Goal: Task Accomplishment & Management: Use online tool/utility

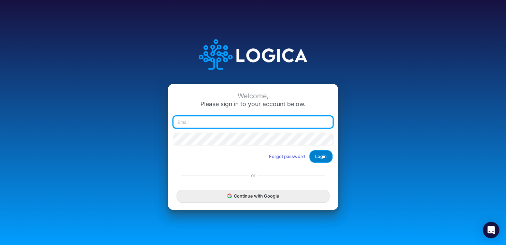
type input "[EMAIL_ADDRESS][DOMAIN_NAME]"
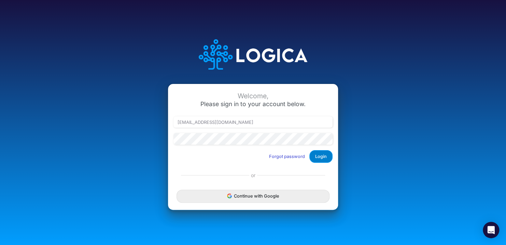
click at [329, 159] on button "Login" at bounding box center [321, 156] width 23 height 13
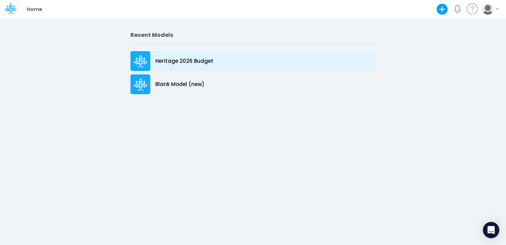
click at [174, 63] on p "Heritage 2026 Budget" at bounding box center [184, 61] width 58 height 8
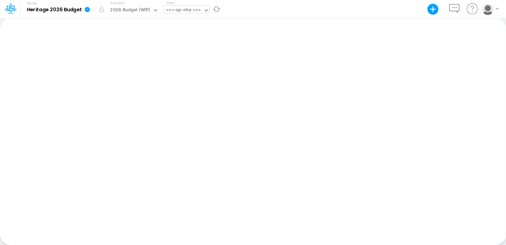
click at [208, 8] on icon at bounding box center [206, 10] width 6 height 6
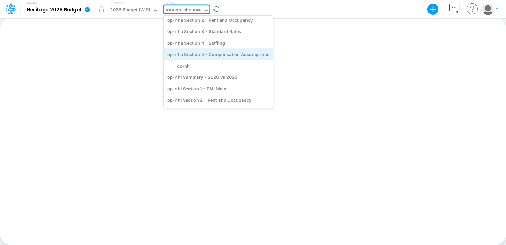
scroll to position [68, 0]
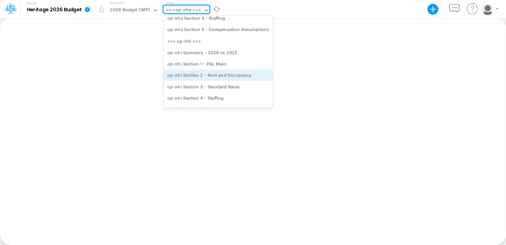
click at [218, 74] on div "op-nhi Section 2 - Rent and Occupancy" at bounding box center [218, 74] width 109 height 11
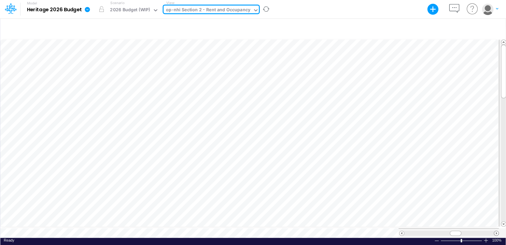
click at [498, 231] on span at bounding box center [496, 233] width 4 height 4
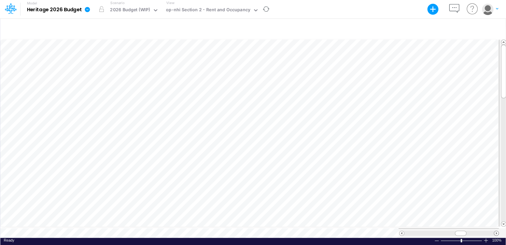
click at [498, 231] on span at bounding box center [496, 233] width 4 height 4
click at [402, 231] on span at bounding box center [402, 233] width 4 height 4
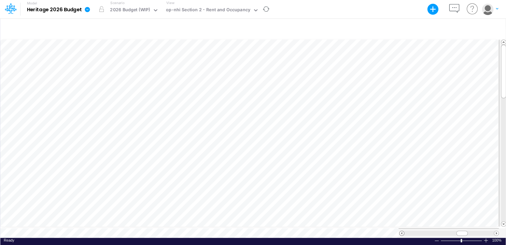
click at [402, 231] on span at bounding box center [402, 233] width 4 height 4
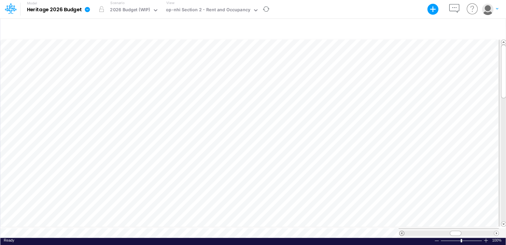
click at [402, 231] on span at bounding box center [402, 233] width 4 height 4
click at [496, 231] on span at bounding box center [496, 233] width 4 height 4
click at [497, 231] on span at bounding box center [496, 233] width 4 height 4
click at [498, 231] on span at bounding box center [496, 233] width 4 height 4
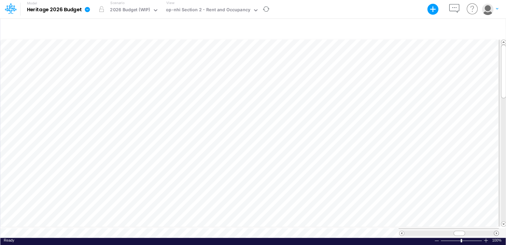
click at [498, 231] on span at bounding box center [496, 233] width 4 height 4
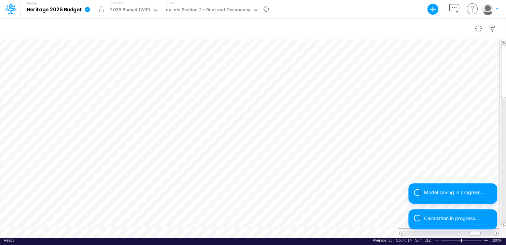
scroll to position [3, 1]
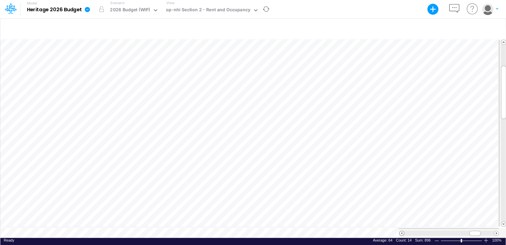
click at [400, 231] on span at bounding box center [402, 233] width 4 height 4
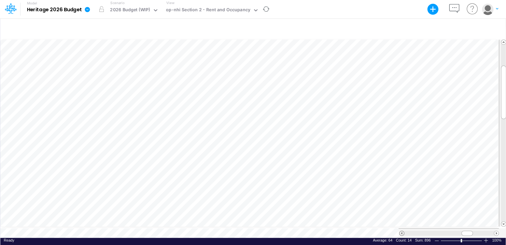
click at [400, 231] on span at bounding box center [402, 233] width 4 height 4
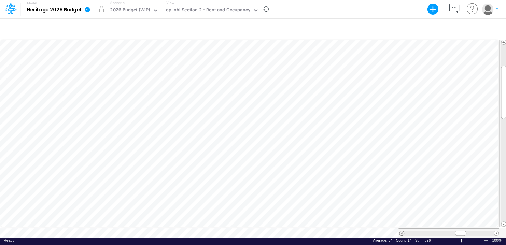
click at [400, 231] on span at bounding box center [402, 233] width 4 height 4
click at [496, 231] on span at bounding box center [496, 233] width 4 height 4
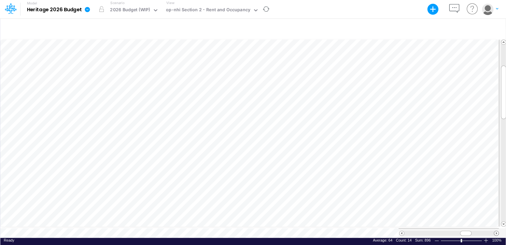
click at [496, 231] on span at bounding box center [496, 233] width 4 height 4
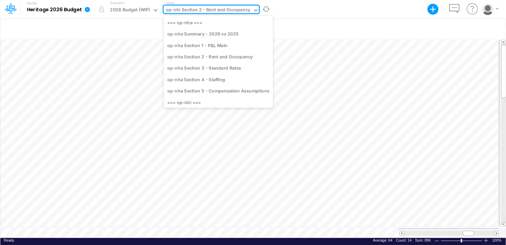
click at [230, 10] on div "op-nhi Section 2 - Rent and Occupancy" at bounding box center [208, 10] width 84 height 8
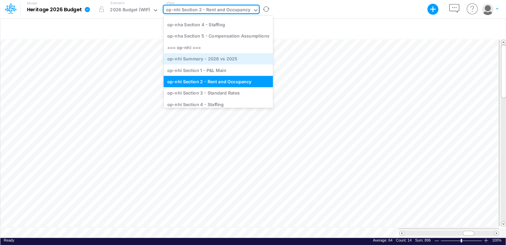
scroll to position [77, 0]
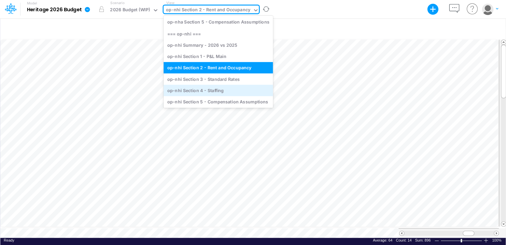
click at [233, 88] on div "op-nhi Section 4 - Staffing" at bounding box center [218, 90] width 109 height 11
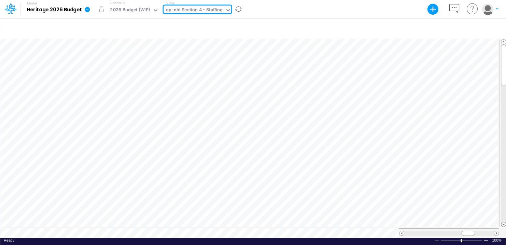
click at [504, 223] on span at bounding box center [504, 224] width 4 height 4
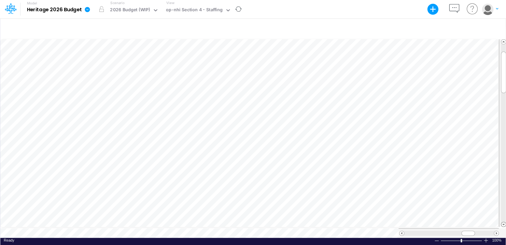
click at [504, 223] on span at bounding box center [504, 224] width 4 height 4
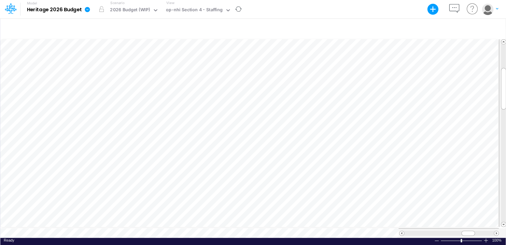
scroll to position [3, 1]
drag, startPoint x: 477, startPoint y: 229, endPoint x: 413, endPoint y: 241, distance: 65.6
click at [413, 238] on div "Paste Cut Copy AutoFill 24.83768 Ready 100% Sum: null Max: null Min: null Numer…" at bounding box center [253, 138] width 506 height 200
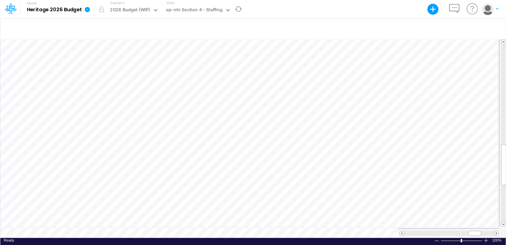
scroll to position [3, 1]
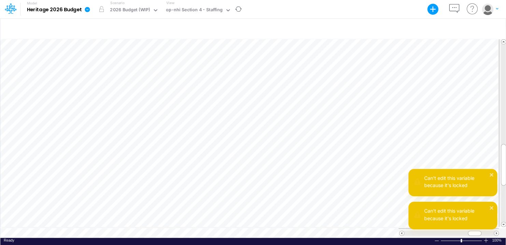
scroll to position [3, 5]
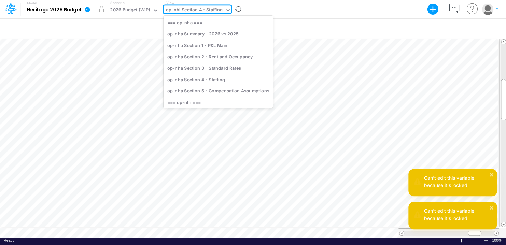
click at [225, 9] on icon at bounding box center [228, 10] width 6 height 6
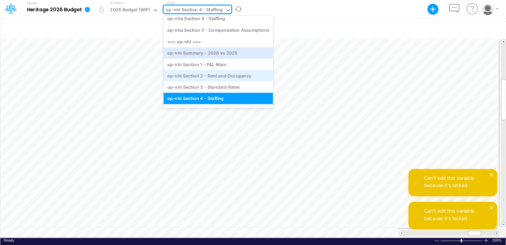
scroll to position [78, 0]
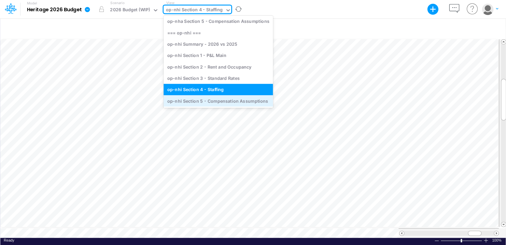
click at [226, 100] on div "op-nhi Section 5 - Compensation Assumptions" at bounding box center [218, 100] width 109 height 11
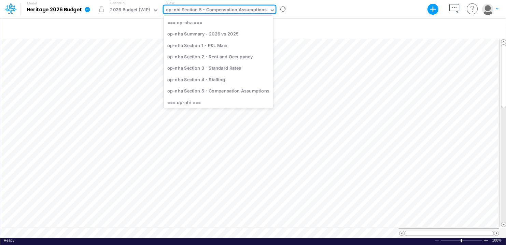
click at [271, 12] on icon at bounding box center [273, 10] width 6 height 6
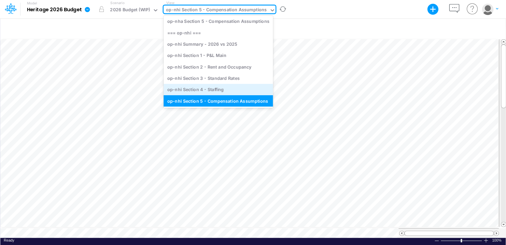
click at [224, 86] on div "op-nhi Section 4 - Staffing" at bounding box center [218, 89] width 109 height 11
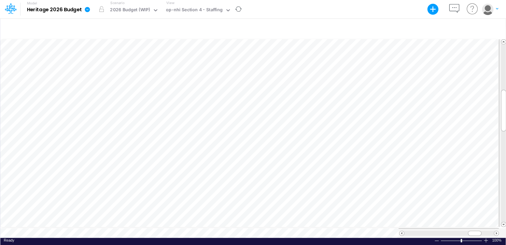
scroll to position [3, 1]
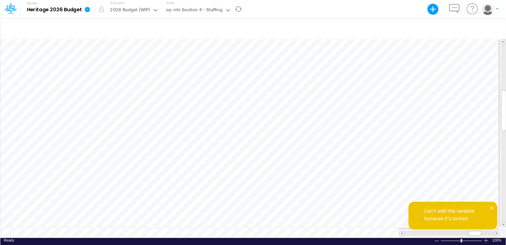
scroll to position [3, 5]
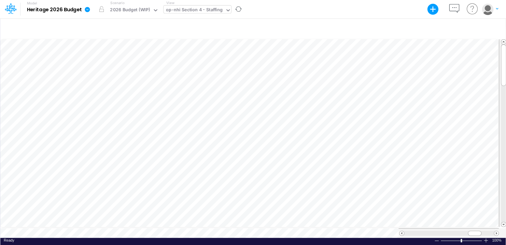
click at [226, 11] on icon at bounding box center [228, 10] width 6 height 6
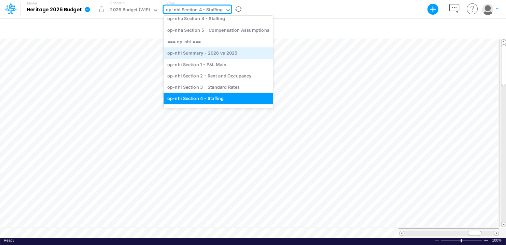
scroll to position [78, 0]
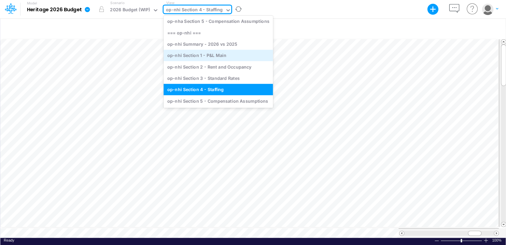
click at [220, 53] on div "op-nhi Section 1 - P&L Main" at bounding box center [218, 55] width 109 height 11
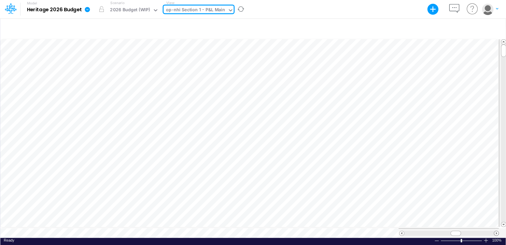
click at [496, 231] on span at bounding box center [496, 233] width 4 height 4
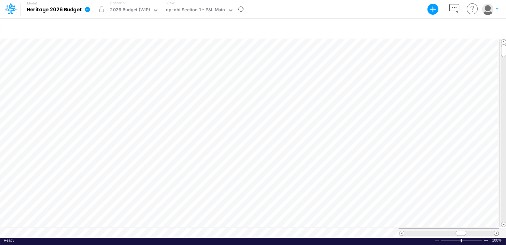
click at [496, 231] on span at bounding box center [496, 233] width 4 height 4
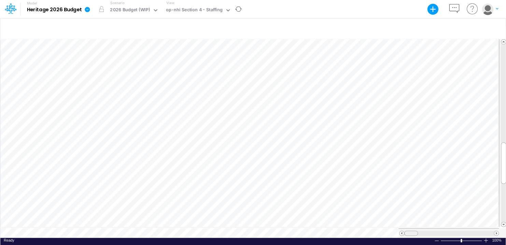
drag, startPoint x: 469, startPoint y: 230, endPoint x: 345, endPoint y: 237, distance: 124.9
click at [345, 237] on div "Paste Cut Copy AutoFill 34.692 Ready 100% Sum: null Max: null Min: null Numeric…" at bounding box center [253, 138] width 506 height 200
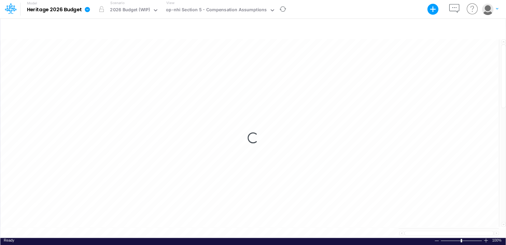
scroll to position [3, 0]
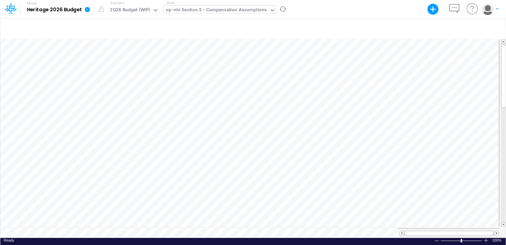
click at [261, 9] on div "op-nhi Section 5 - Compensation Assumptions" at bounding box center [216, 10] width 101 height 8
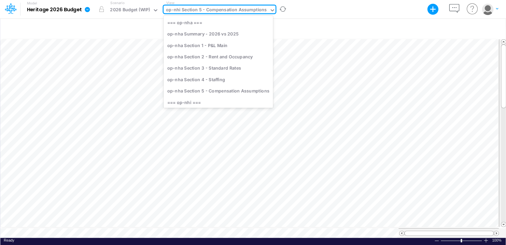
scroll to position [78, 0]
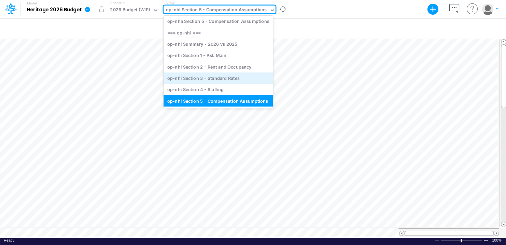
click at [239, 77] on div "op-nhi Section 3 - Standard Rates" at bounding box center [218, 77] width 109 height 11
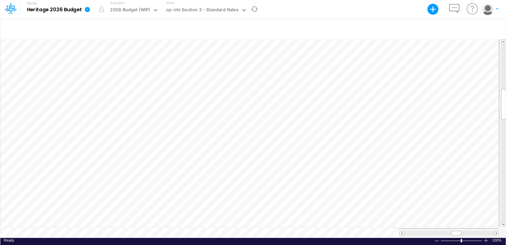
scroll to position [3, 1]
drag, startPoint x: 458, startPoint y: 232, endPoint x: 469, endPoint y: 232, distance: 11.3
click at [469, 232] on span at bounding box center [467, 233] width 4 height 4
click at [403, 231] on span at bounding box center [402, 233] width 4 height 4
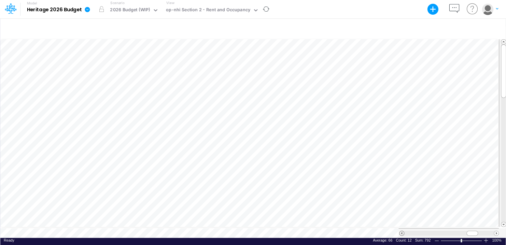
click at [403, 231] on span at bounding box center [402, 233] width 4 height 4
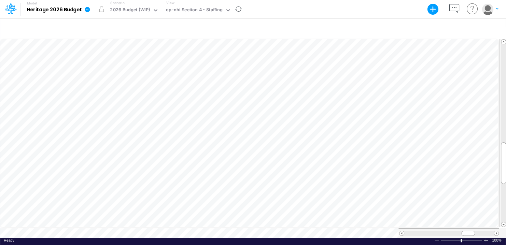
scroll to position [3, 1]
click at [402, 232] on span at bounding box center [402, 233] width 4 height 4
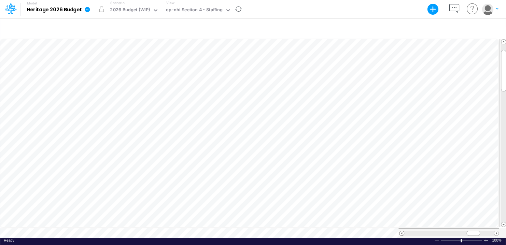
click at [402, 232] on span at bounding box center [402, 233] width 4 height 4
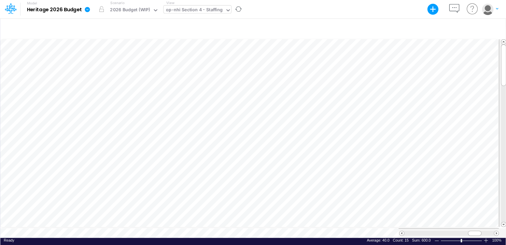
click at [227, 9] on icon at bounding box center [228, 10] width 3 height 2
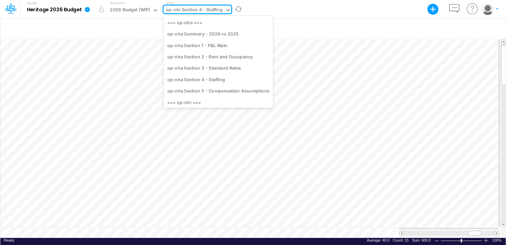
scroll to position [68, 0]
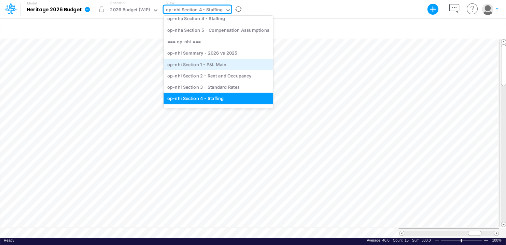
click at [209, 67] on div "op-nhi Section 1 - P&L Main" at bounding box center [218, 64] width 109 height 11
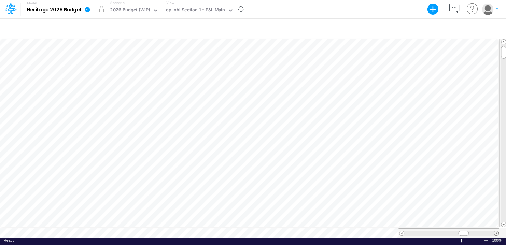
click at [497, 231] on span at bounding box center [496, 233] width 4 height 4
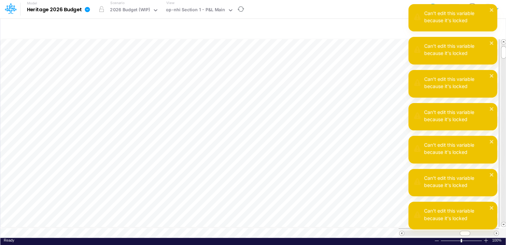
scroll to position [3, 10]
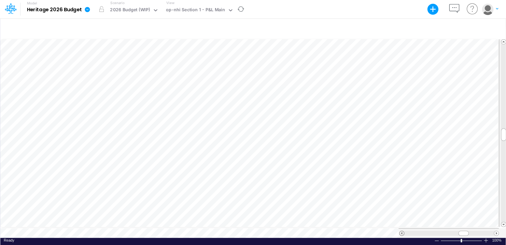
click at [401, 231] on span at bounding box center [402, 233] width 4 height 4
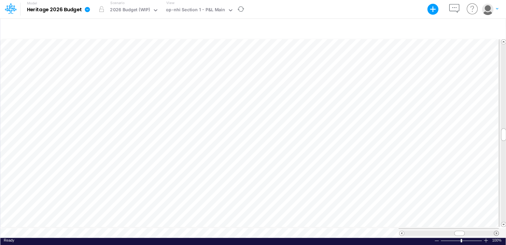
click at [496, 231] on span at bounding box center [496, 233] width 4 height 4
click at [402, 231] on span at bounding box center [402, 233] width 4 height 4
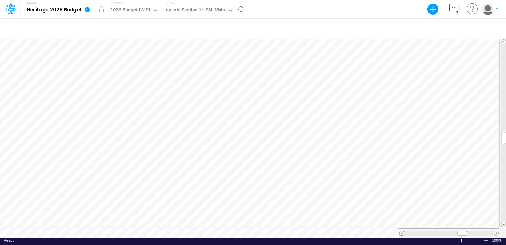
click at [402, 231] on span at bounding box center [402, 233] width 4 height 4
click at [404, 231] on span at bounding box center [402, 233] width 4 height 4
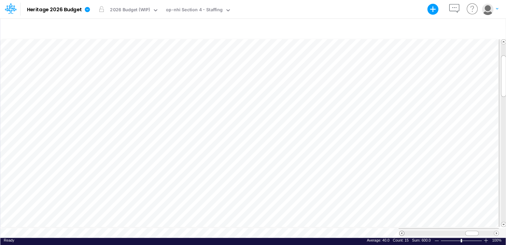
click at [404, 231] on span at bounding box center [402, 233] width 4 height 4
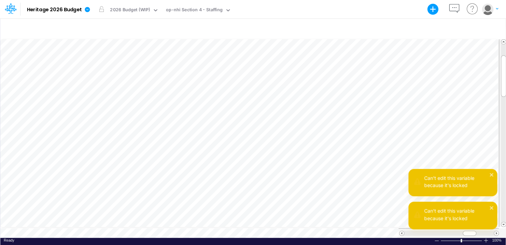
scroll to position [3, 5]
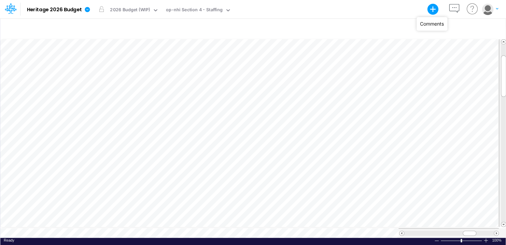
click at [453, 8] on icon "button" at bounding box center [454, 8] width 13 height 13
click at [353, 21] on div at bounding box center [253, 28] width 506 height 19
click at [279, 22] on div at bounding box center [253, 28] width 506 height 19
click at [358, 23] on div at bounding box center [253, 28] width 506 height 19
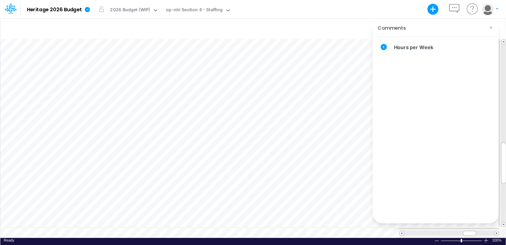
click at [492, 29] on icon at bounding box center [491, 27] width 5 height 5
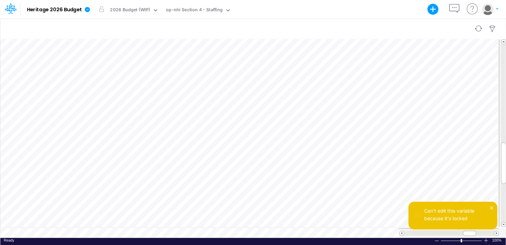
scroll to position [3, 5]
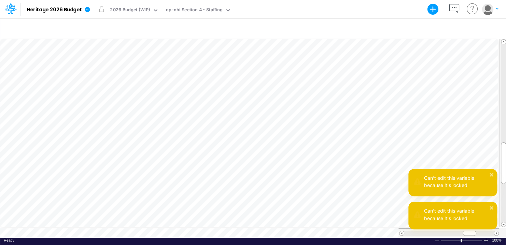
click at [456, 8] on icon "button" at bounding box center [454, 8] width 13 height 13
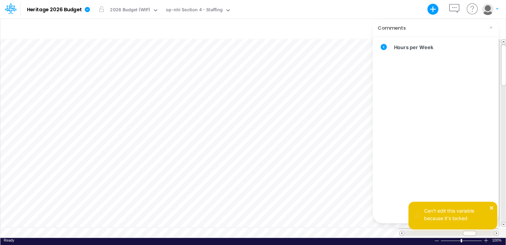
click at [492, 207] on icon "close" at bounding box center [491, 207] width 3 height 3
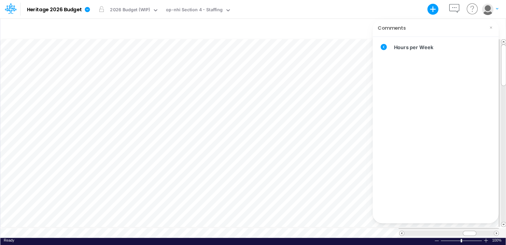
click at [340, 16] on div "Model Heritage 2026 Budget Export Excel Scenario 2026 Budget (WIP) View op-nhi …" at bounding box center [253, 9] width 456 height 18
click at [491, 28] on icon at bounding box center [491, 27] width 5 height 5
click at [227, 10] on icon at bounding box center [228, 10] width 3 height 2
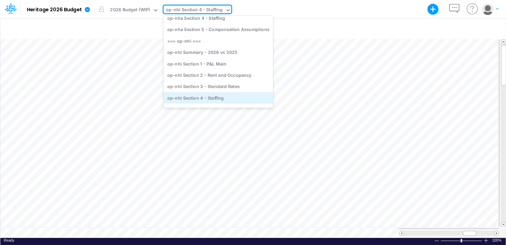
scroll to position [78, 0]
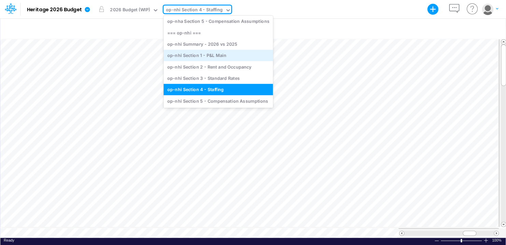
click at [218, 53] on div "op-nhi Section 1 - P&L Main" at bounding box center [218, 55] width 109 height 11
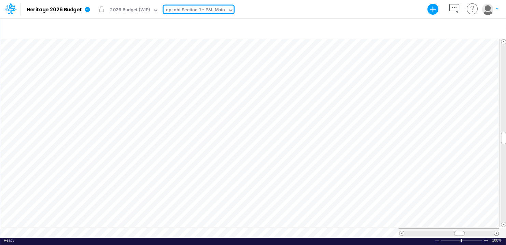
click at [495, 231] on span at bounding box center [496, 233] width 4 height 4
click at [401, 231] on span at bounding box center [402, 233] width 4 height 4
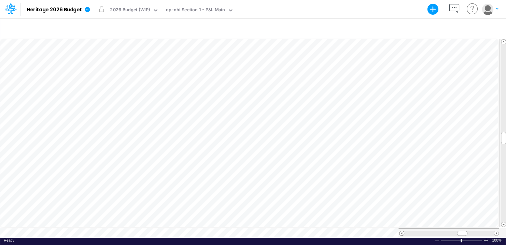
click at [401, 231] on span at bounding box center [402, 233] width 4 height 4
click at [496, 231] on span at bounding box center [496, 233] width 4 height 4
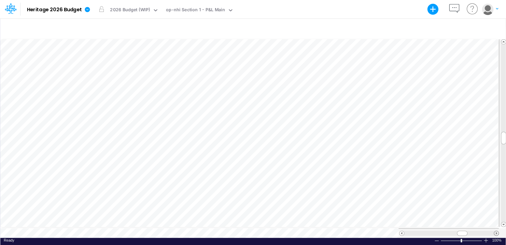
click at [496, 231] on span at bounding box center [496, 233] width 4 height 4
click at [229, 10] on icon at bounding box center [231, 10] width 6 height 6
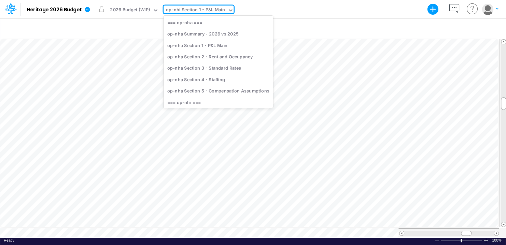
scroll to position [30, 0]
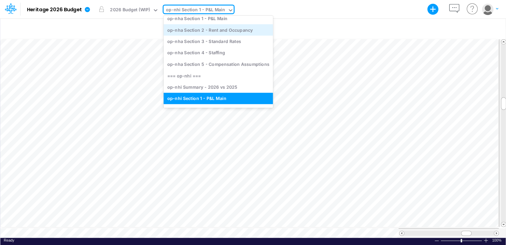
click at [228, 32] on div "op-nha Section 2 - Rent and Occupancy" at bounding box center [218, 29] width 109 height 11
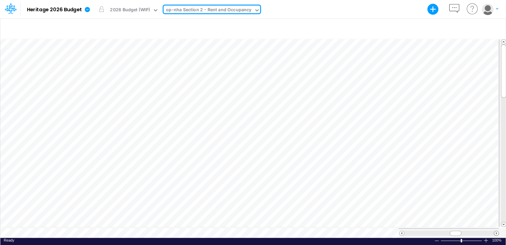
click at [498, 231] on span at bounding box center [496, 233] width 4 height 4
click at [497, 231] on span at bounding box center [496, 233] width 4 height 4
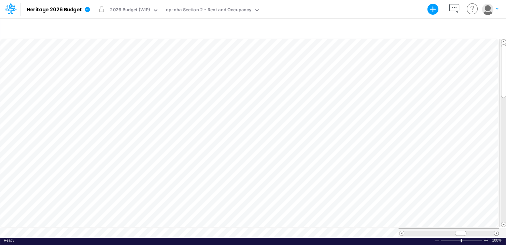
click at [497, 231] on span at bounding box center [496, 233] width 4 height 4
click at [254, 11] on icon at bounding box center [257, 10] width 6 height 6
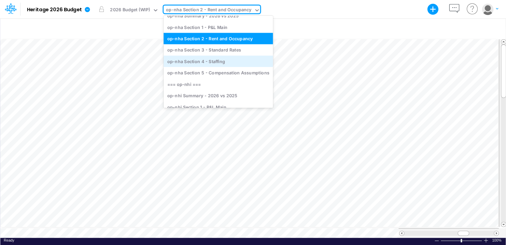
scroll to position [34, 0]
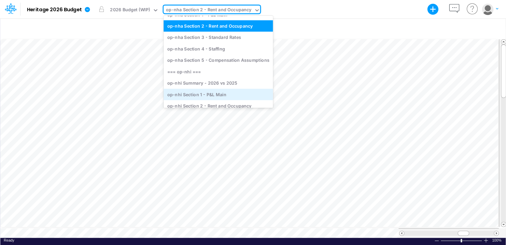
click at [217, 91] on div "op-nhi Section 1 - P&L Main" at bounding box center [218, 94] width 109 height 11
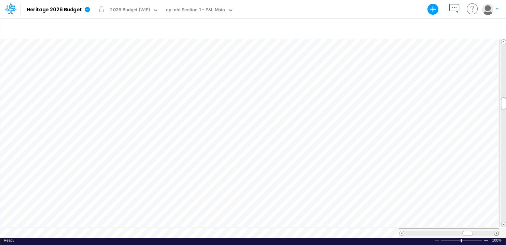
click at [497, 232] on span at bounding box center [496, 233] width 4 height 4
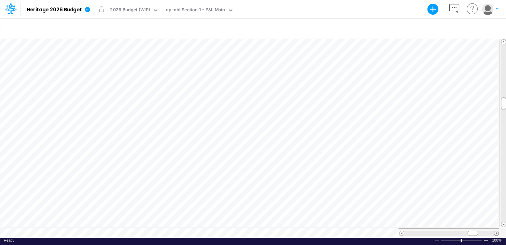
click at [497, 232] on span at bounding box center [496, 233] width 4 height 4
click at [400, 231] on span at bounding box center [402, 233] width 4 height 4
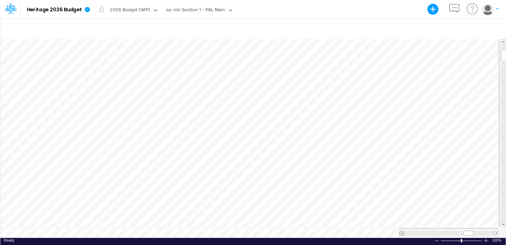
click at [400, 231] on span at bounding box center [402, 233] width 4 height 4
click at [458, 8] on icon "button" at bounding box center [454, 8] width 13 height 13
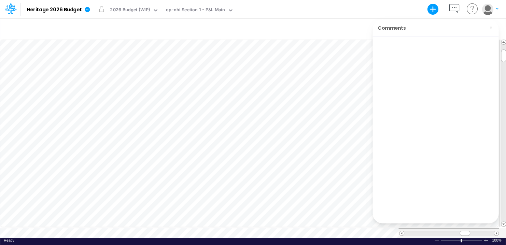
scroll to position [0, 0]
click at [368, 5] on div "Model Heritage 2026 Budget Export Excel Scenario 2026 Budget (WIP) View op-nhi …" at bounding box center [253, 9] width 456 height 18
click at [492, 29] on icon at bounding box center [491, 27] width 5 height 5
click at [234, 8] on button "button" at bounding box center [241, 9] width 14 height 18
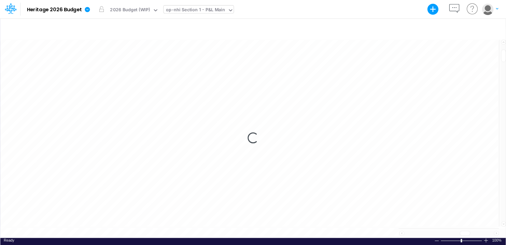
click at [229, 13] on icon at bounding box center [231, 10] width 6 height 6
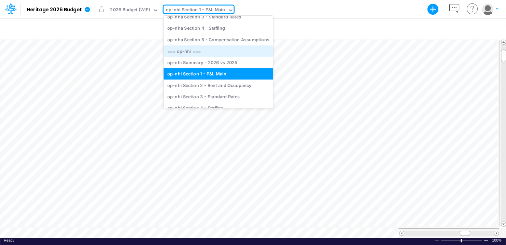
scroll to position [78, 0]
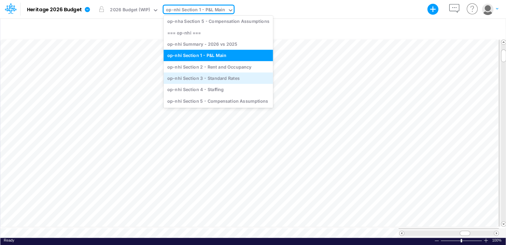
click at [217, 77] on div "op-nhi Section 3 - Standard Rates" at bounding box center [218, 77] width 109 height 11
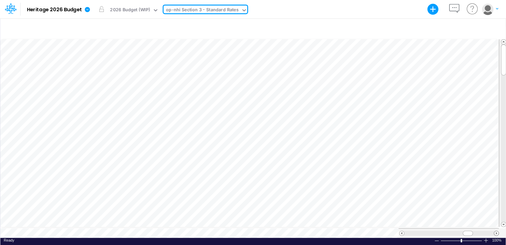
click at [495, 231] on span at bounding box center [496, 233] width 4 height 4
click at [403, 231] on span at bounding box center [402, 233] width 4 height 4
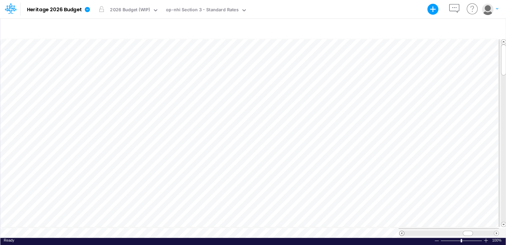
click at [403, 231] on span at bounding box center [402, 233] width 4 height 4
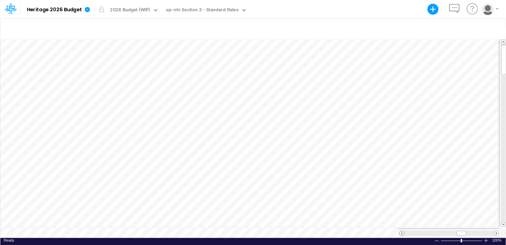
click at [403, 231] on span at bounding box center [402, 233] width 4 height 4
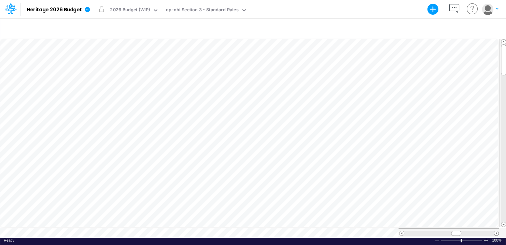
click at [496, 231] on span at bounding box center [496, 233] width 4 height 4
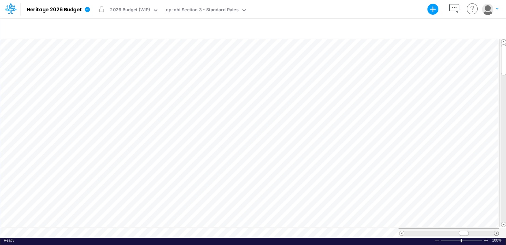
click at [496, 231] on span at bounding box center [496, 233] width 4 height 4
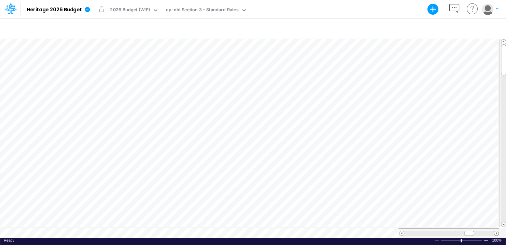
click at [496, 231] on span at bounding box center [496, 233] width 4 height 4
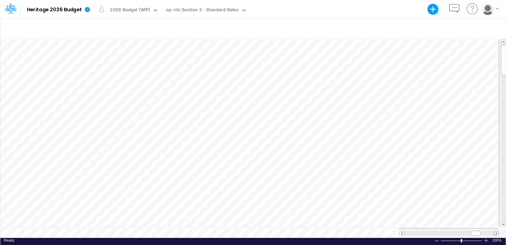
click at [496, 231] on span at bounding box center [496, 233] width 4 height 4
click at [400, 231] on span at bounding box center [402, 233] width 4 height 4
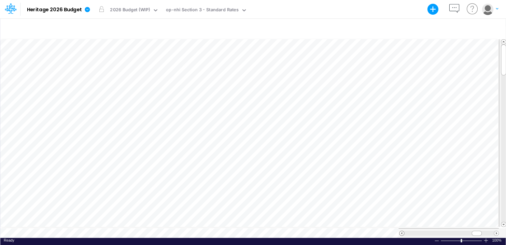
click at [400, 231] on span at bounding box center [402, 233] width 4 height 4
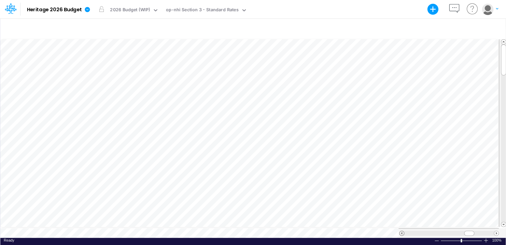
click at [400, 231] on span at bounding box center [402, 233] width 4 height 4
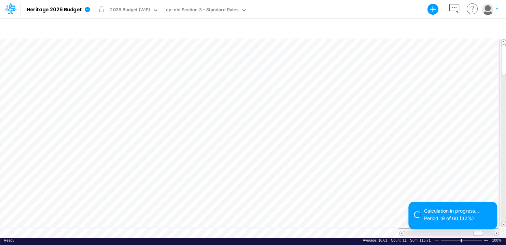
scroll to position [3, 1]
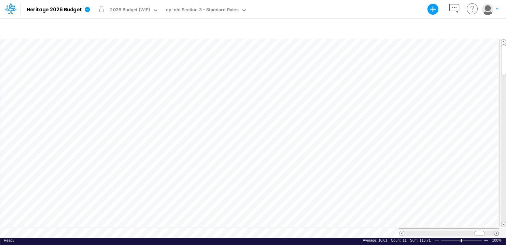
click at [497, 231] on span at bounding box center [496, 233] width 4 height 4
click at [401, 231] on span at bounding box center [402, 233] width 4 height 4
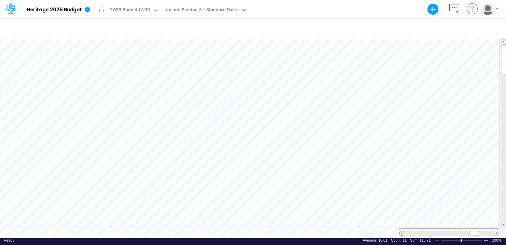
click at [401, 231] on span at bounding box center [402, 233] width 4 height 4
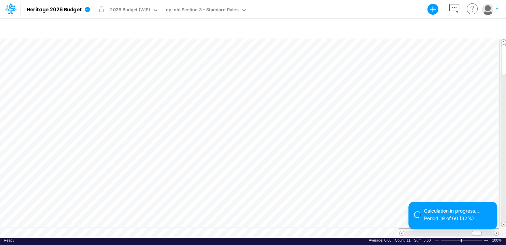
scroll to position [3, 1]
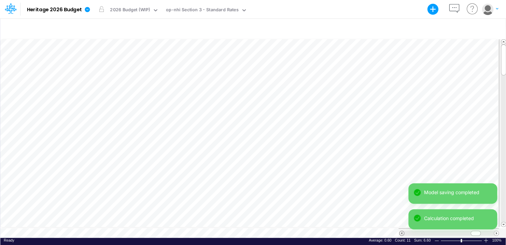
click at [402, 231] on span at bounding box center [402, 233] width 4 height 4
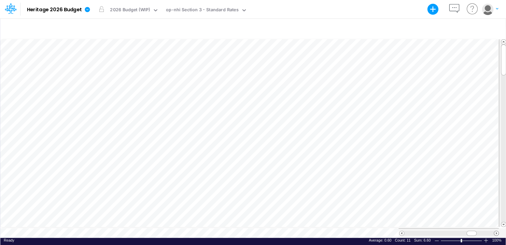
click at [496, 232] on span at bounding box center [496, 233] width 4 height 4
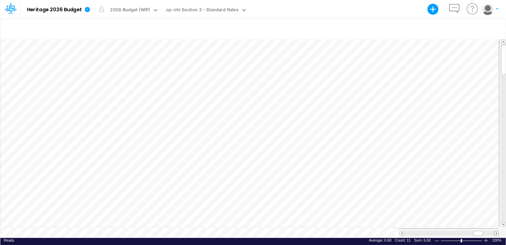
click at [496, 232] on span at bounding box center [496, 233] width 4 height 4
click at [401, 231] on span at bounding box center [402, 233] width 4 height 4
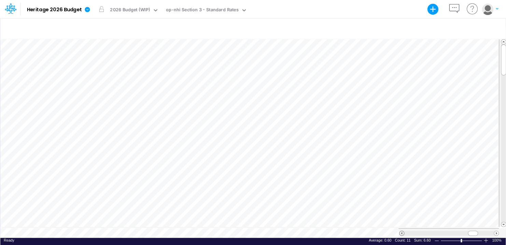
click at [401, 231] on span at bounding box center [402, 233] width 4 height 4
click at [495, 231] on span at bounding box center [496, 233] width 4 height 4
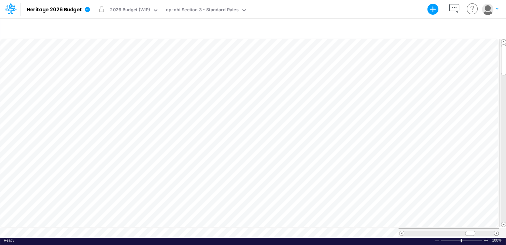
click at [495, 231] on span at bounding box center [496, 233] width 4 height 4
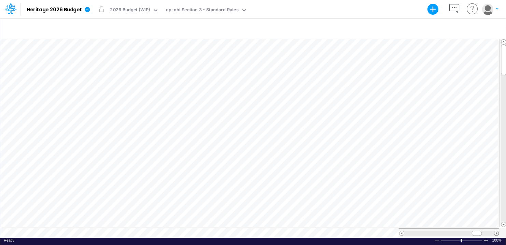
click at [495, 231] on span at bounding box center [496, 233] width 4 height 4
click at [400, 231] on span at bounding box center [402, 233] width 4 height 4
click at [401, 231] on span at bounding box center [402, 233] width 4 height 4
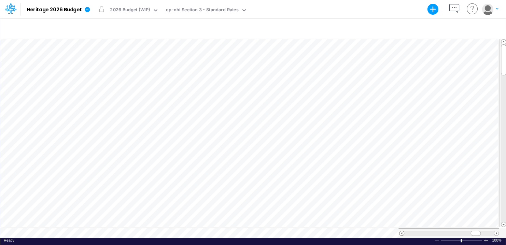
click at [401, 231] on span at bounding box center [402, 233] width 4 height 4
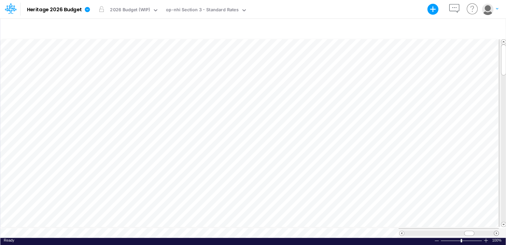
click at [498, 231] on span at bounding box center [496, 233] width 4 height 4
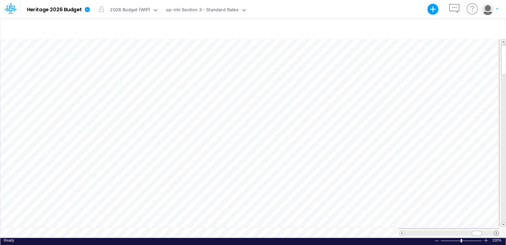
click at [498, 231] on span at bounding box center [496, 233] width 4 height 4
click at [402, 231] on span at bounding box center [402, 233] width 4 height 4
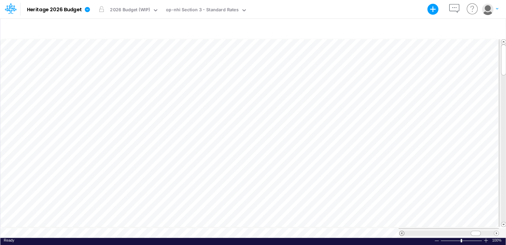
click at [402, 231] on span at bounding box center [402, 233] width 4 height 4
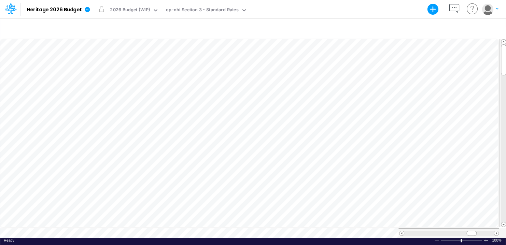
scroll to position [3, 1]
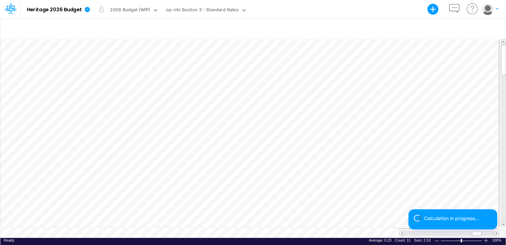
scroll to position [3, 1]
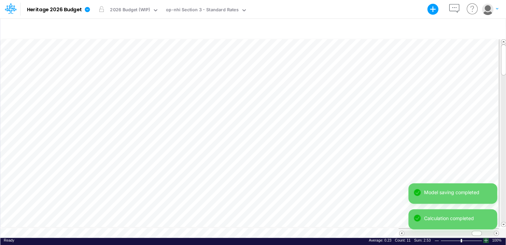
click at [487, 238] on div at bounding box center [485, 240] width 5 height 5
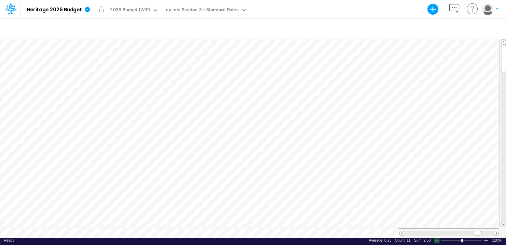
click at [438, 238] on div at bounding box center [436, 240] width 5 height 5
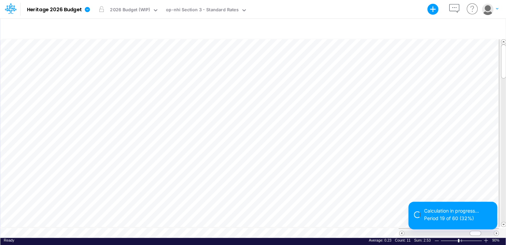
scroll to position [3, 1]
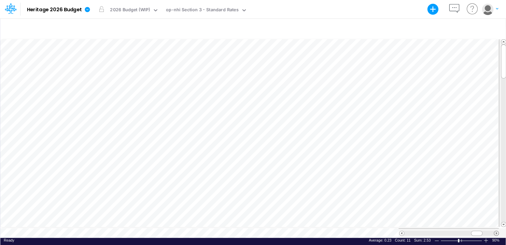
click at [496, 231] on span at bounding box center [496, 233] width 4 height 4
click at [402, 231] on span at bounding box center [402, 233] width 4 height 4
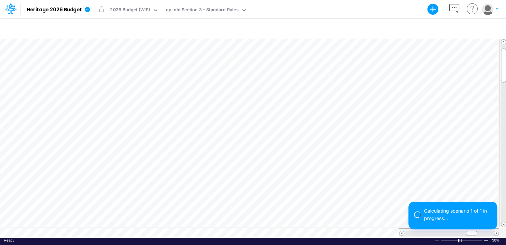
scroll to position [3, 1]
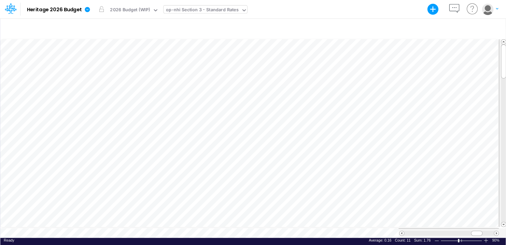
click at [243, 11] on icon at bounding box center [244, 10] width 3 height 2
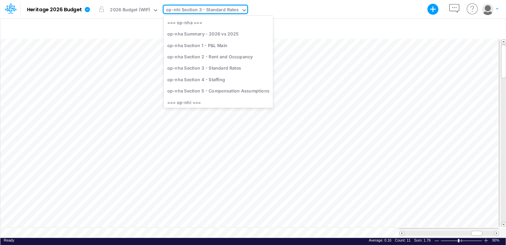
scroll to position [55, 0]
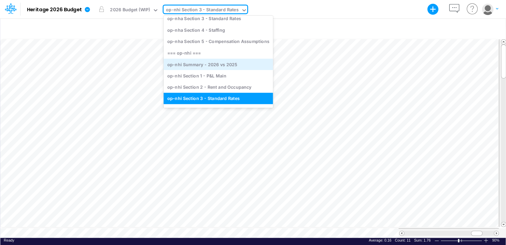
click at [196, 63] on div "op-nhi Summary - 2026 vs 2025" at bounding box center [218, 64] width 109 height 11
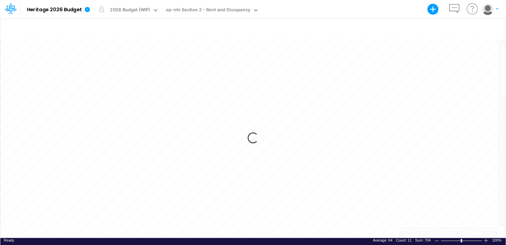
scroll to position [3, 1]
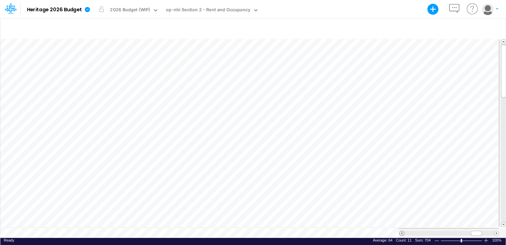
click at [402, 231] on span at bounding box center [402, 233] width 4 height 4
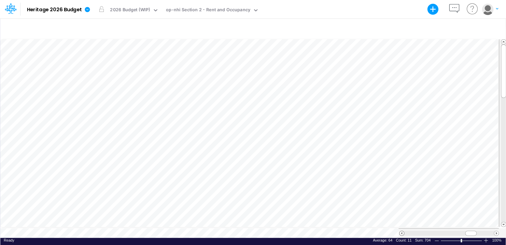
click at [401, 231] on span at bounding box center [402, 233] width 4 height 4
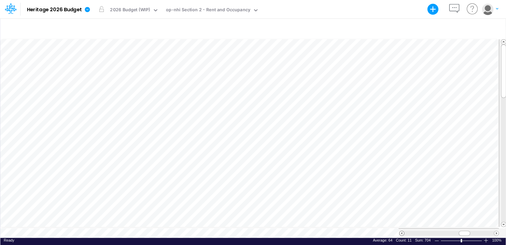
click at [401, 231] on span at bounding box center [402, 233] width 4 height 4
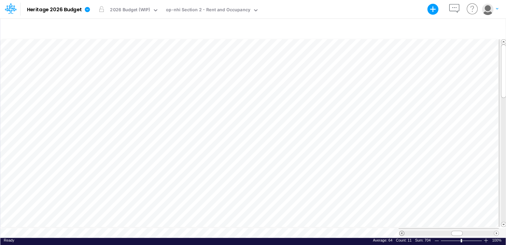
click at [401, 231] on span at bounding box center [402, 233] width 4 height 4
click at [496, 232] on span at bounding box center [496, 233] width 4 height 4
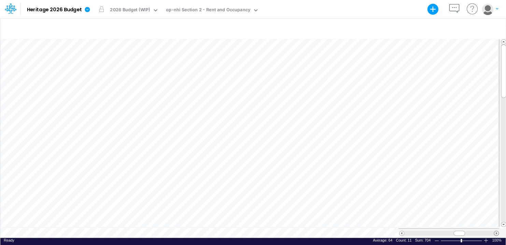
click at [496, 232] on span at bounding box center [496, 233] width 4 height 4
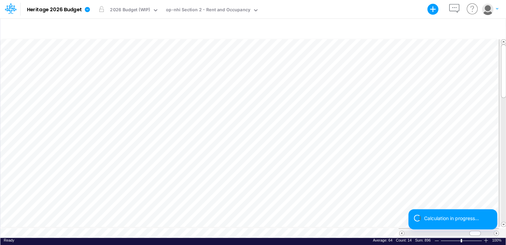
scroll to position [3, 1]
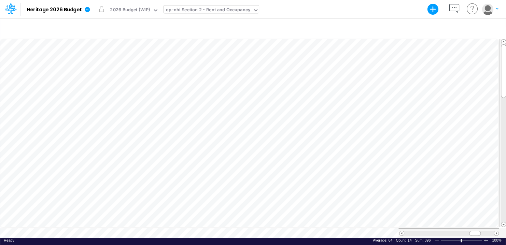
click at [248, 10] on div "op-nhi Section 2 - Rent and Occupancy" at bounding box center [208, 10] width 89 height 10
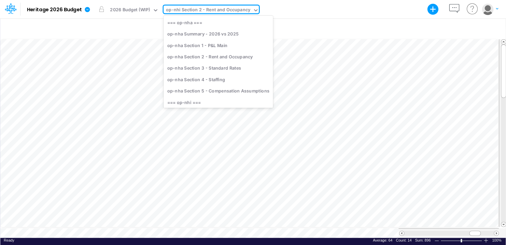
scroll to position [42, 0]
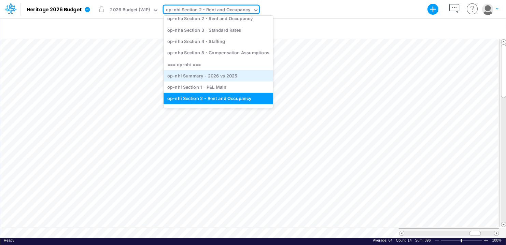
click at [217, 73] on div "op-nhi Summary - 2026 vs 2025" at bounding box center [218, 75] width 109 height 11
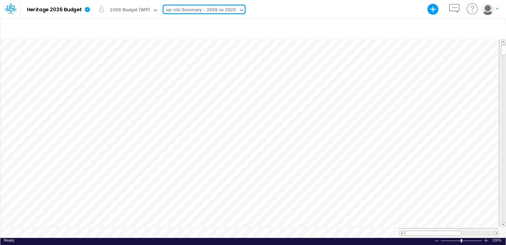
click at [240, 9] on icon at bounding box center [242, 10] width 6 height 6
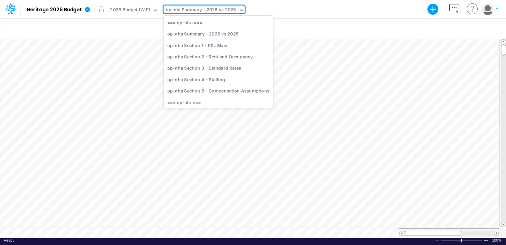
scroll to position [17, 0]
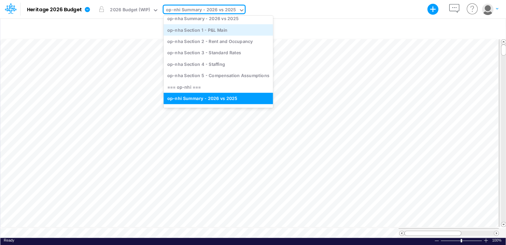
click at [221, 29] on div "op-nha Section 1 - P&L Main" at bounding box center [218, 29] width 109 height 11
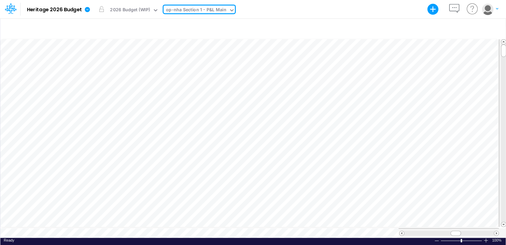
click at [231, 12] on icon at bounding box center [232, 10] width 6 height 6
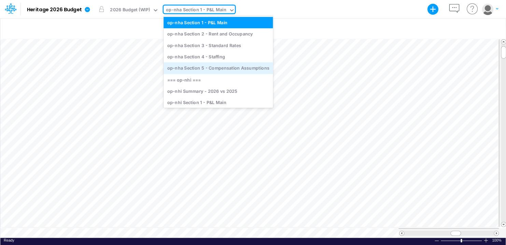
scroll to position [68, 0]
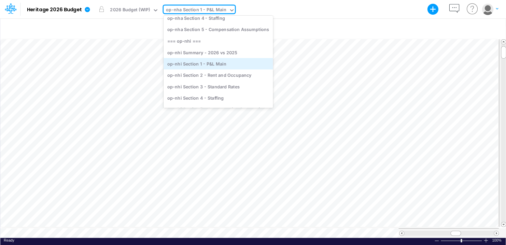
click at [216, 62] on div "op-nhi Section 1 - P&L Main" at bounding box center [218, 63] width 109 height 11
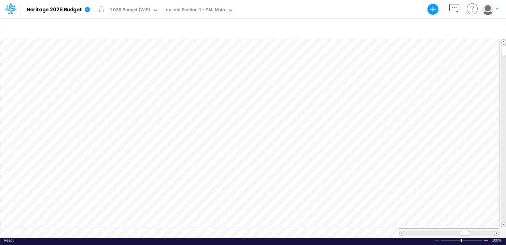
scroll to position [3, 1]
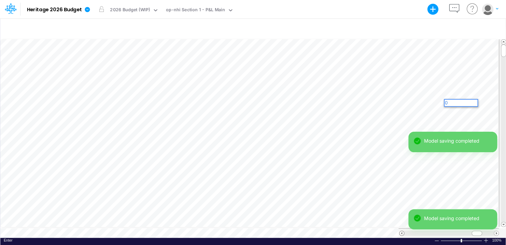
click at [400, 231] on span at bounding box center [402, 233] width 4 height 4
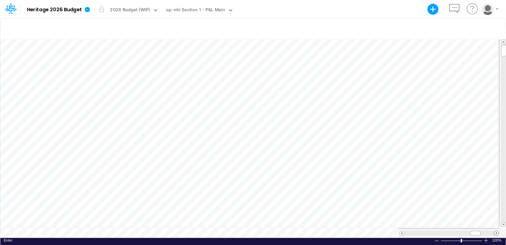
click at [496, 231] on span at bounding box center [496, 233] width 4 height 4
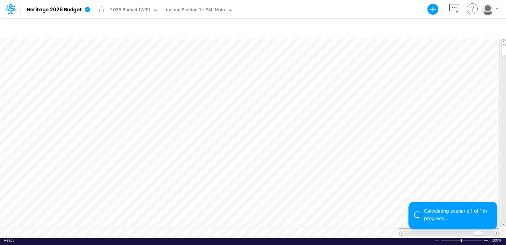
scroll to position [3, 1]
click at [402, 231] on span at bounding box center [402, 233] width 4 height 4
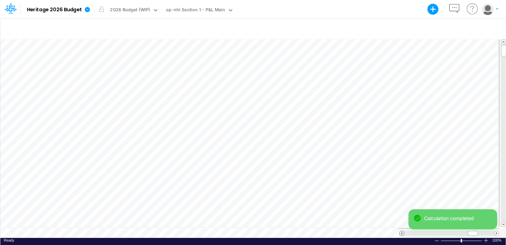
click at [402, 231] on span at bounding box center [402, 233] width 4 height 4
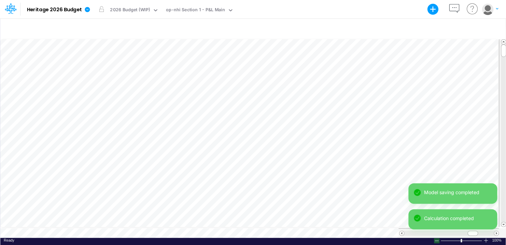
click at [438, 238] on div at bounding box center [436, 240] width 5 height 5
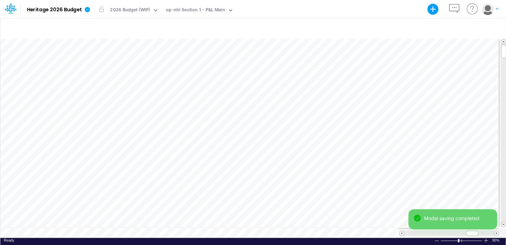
click at [438, 238] on div at bounding box center [436, 240] width 5 height 5
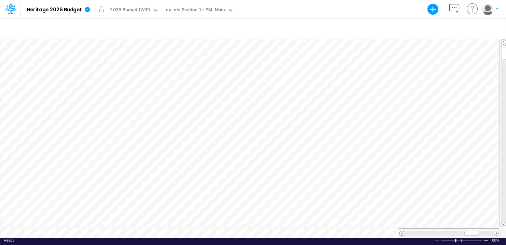
click at [402, 231] on span at bounding box center [402, 233] width 4 height 4
click at [437, 238] on div at bounding box center [436, 240] width 5 height 5
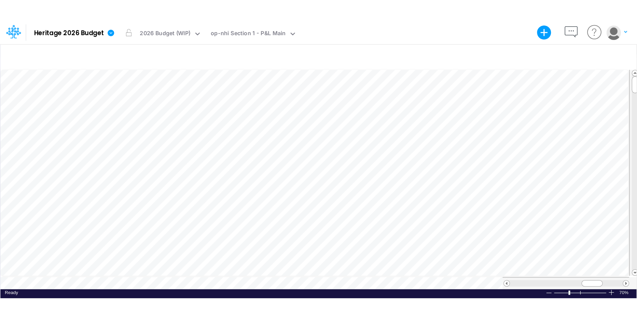
scroll to position [3, 1]
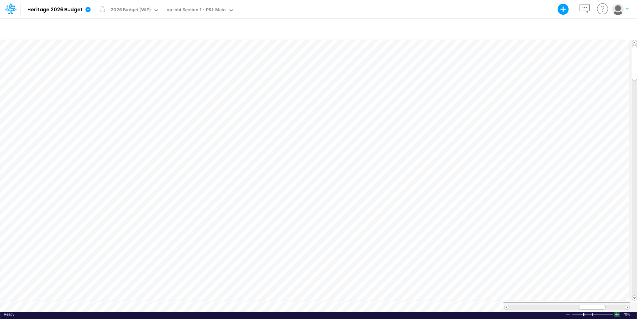
click at [506, 245] on div at bounding box center [616, 314] width 5 height 5
click at [506, 245] on div at bounding box center [567, 314] width 5 height 5
click at [506, 245] on span at bounding box center [507, 307] width 4 height 4
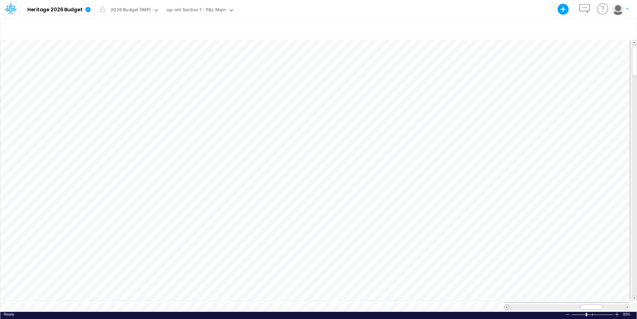
click at [506, 245] on span at bounding box center [507, 307] width 4 height 4
drag, startPoint x: 596, startPoint y: 303, endPoint x: 602, endPoint y: 303, distance: 6.2
click at [506, 245] on div at bounding box center [593, 307] width 23 height 5
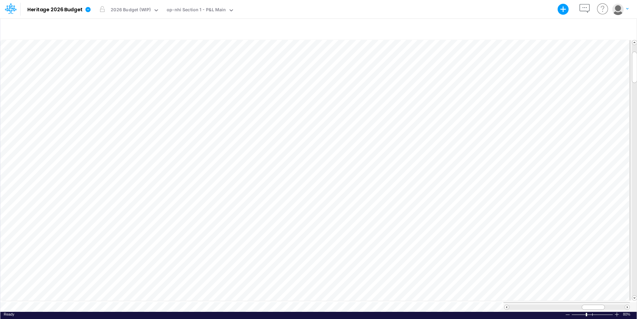
click at [506, 245] on div "Ready 80% Sum: null Max: null Min: null Numerical Count: null Count: null Avera…" at bounding box center [318, 316] width 637 height 9
click at [506, 245] on div at bounding box center [616, 314] width 5 height 5
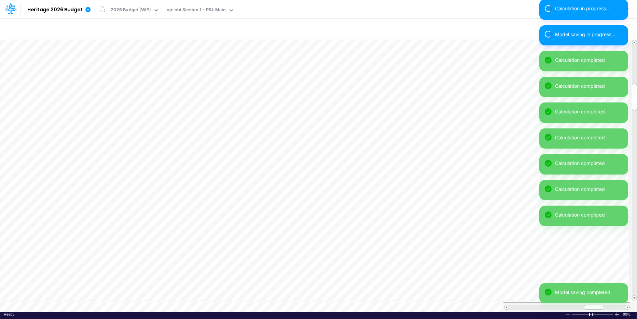
scroll to position [3, 0]
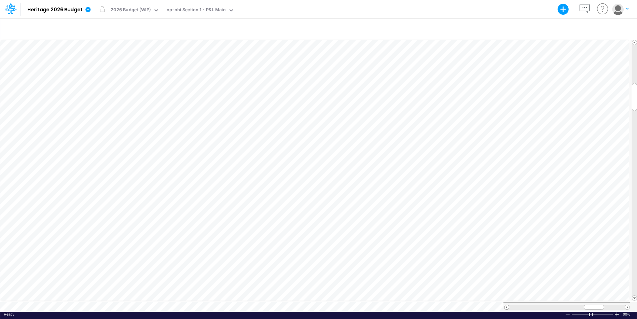
click at [506, 245] on span at bounding box center [507, 307] width 4 height 4
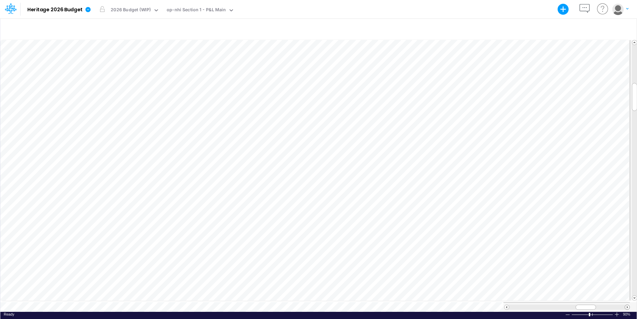
click at [506, 245] on span at bounding box center [627, 307] width 4 height 4
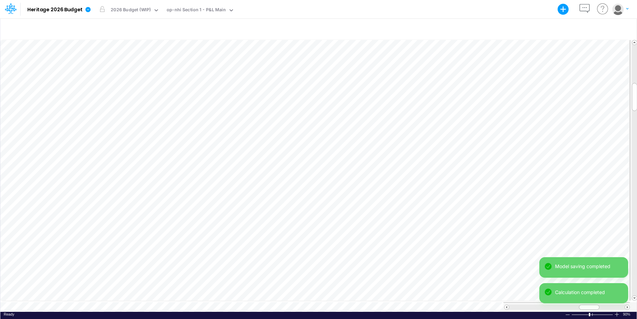
scroll to position [3, 0]
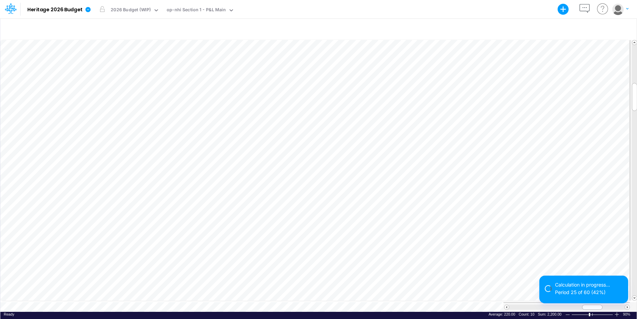
scroll to position [3, 0]
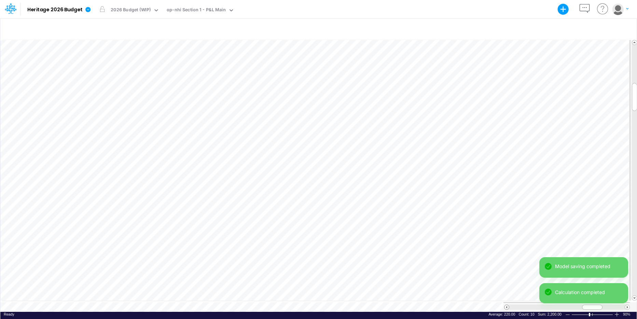
click at [505, 245] on span at bounding box center [507, 307] width 4 height 4
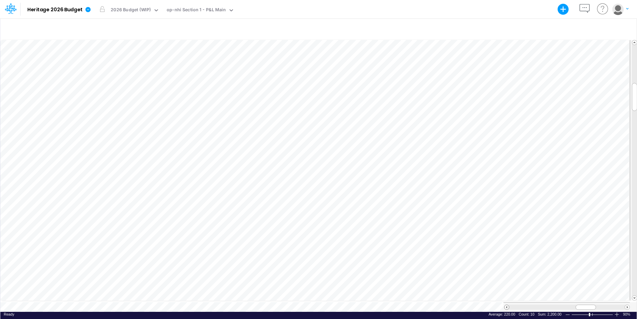
click at [505, 245] on span at bounding box center [507, 307] width 4 height 4
click at [506, 245] on span at bounding box center [627, 307] width 4 height 4
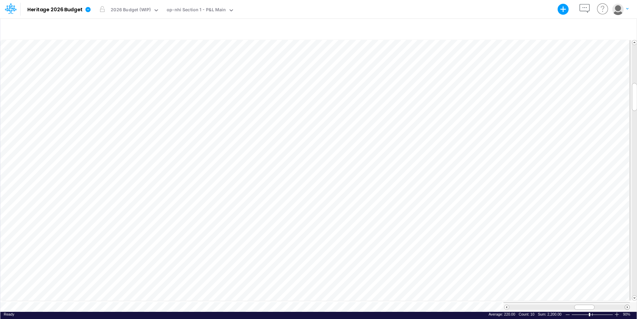
click at [506, 245] on span at bounding box center [627, 307] width 4 height 4
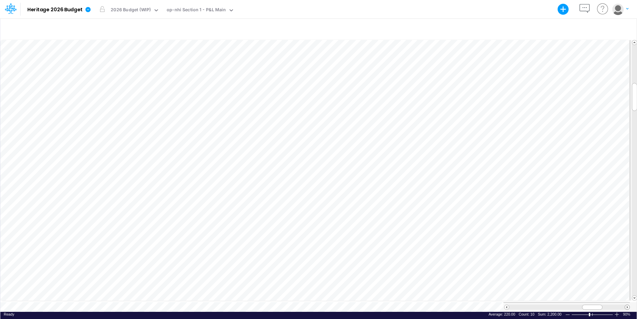
click at [506, 245] on span at bounding box center [627, 307] width 4 height 4
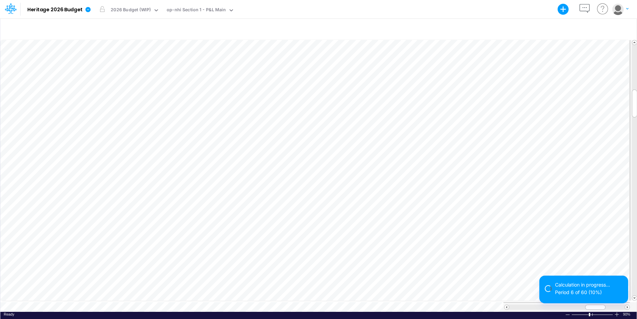
scroll to position [3, 0]
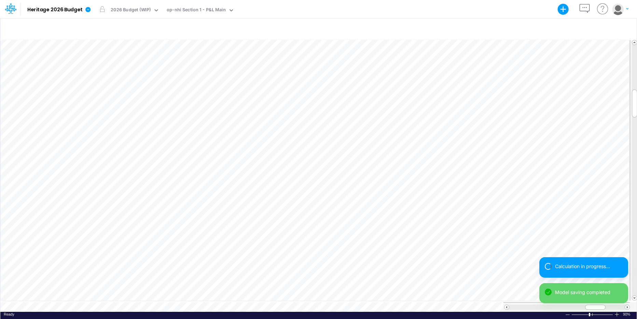
scroll to position [3, 0]
